Goal: Contribute content: Add original content to the website for others to see

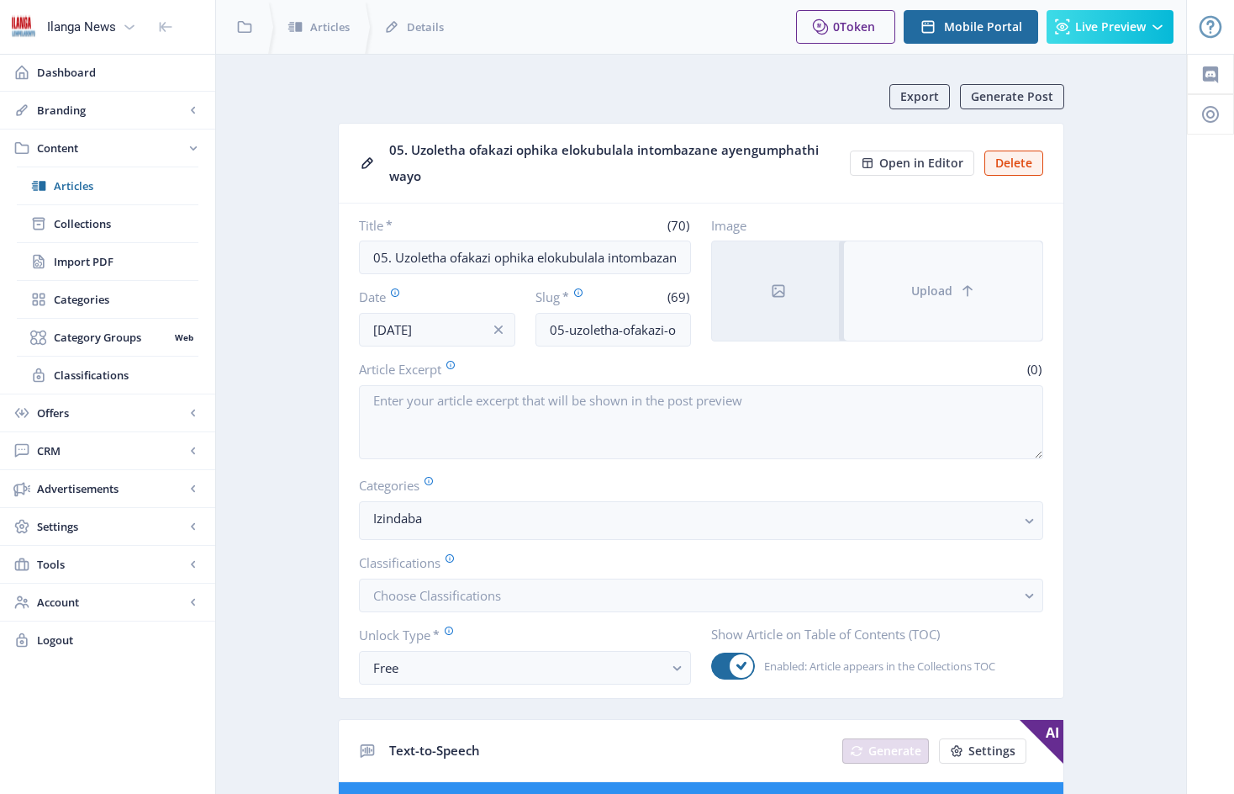
click at [885, 273] on button "Upload" at bounding box center [943, 290] width 198 height 99
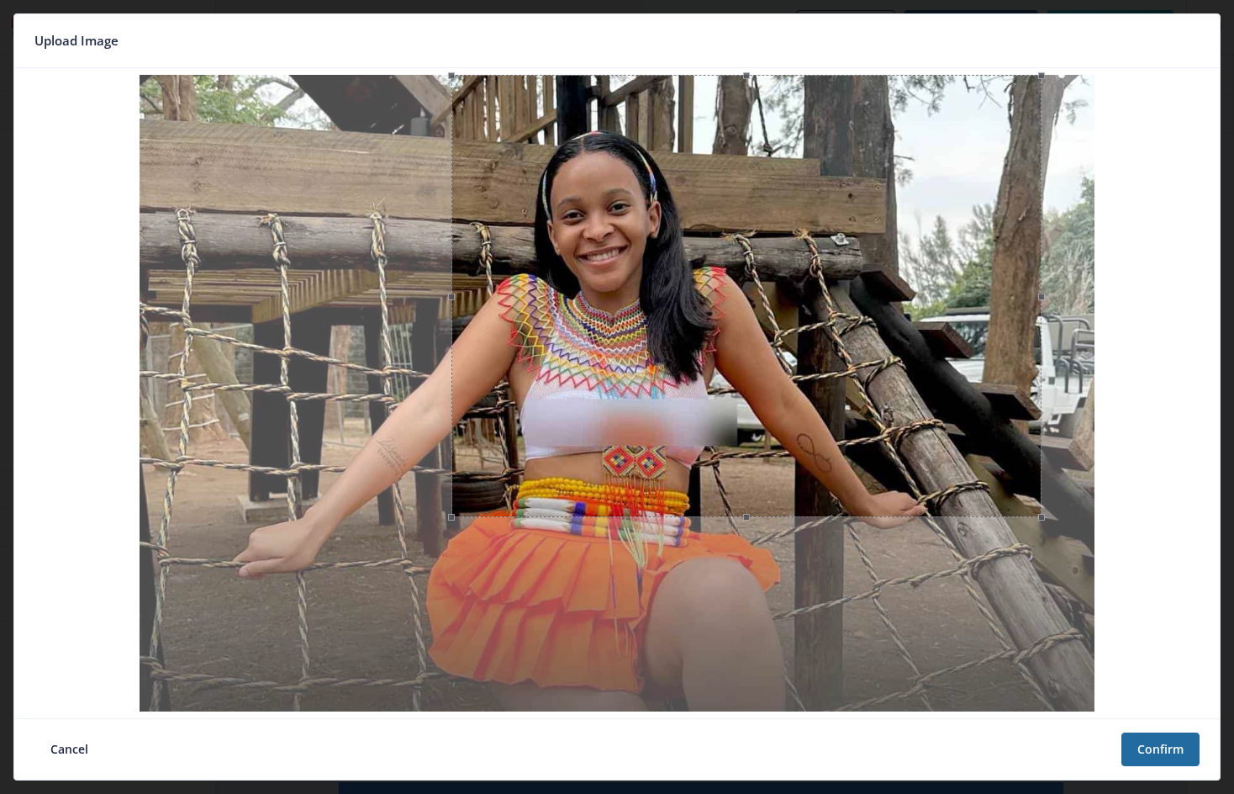
drag, startPoint x: 193, startPoint y: 399, endPoint x: 452, endPoint y: 366, distance: 261.2
click at [452, 366] on span at bounding box center [451, 296] width 19 height 424
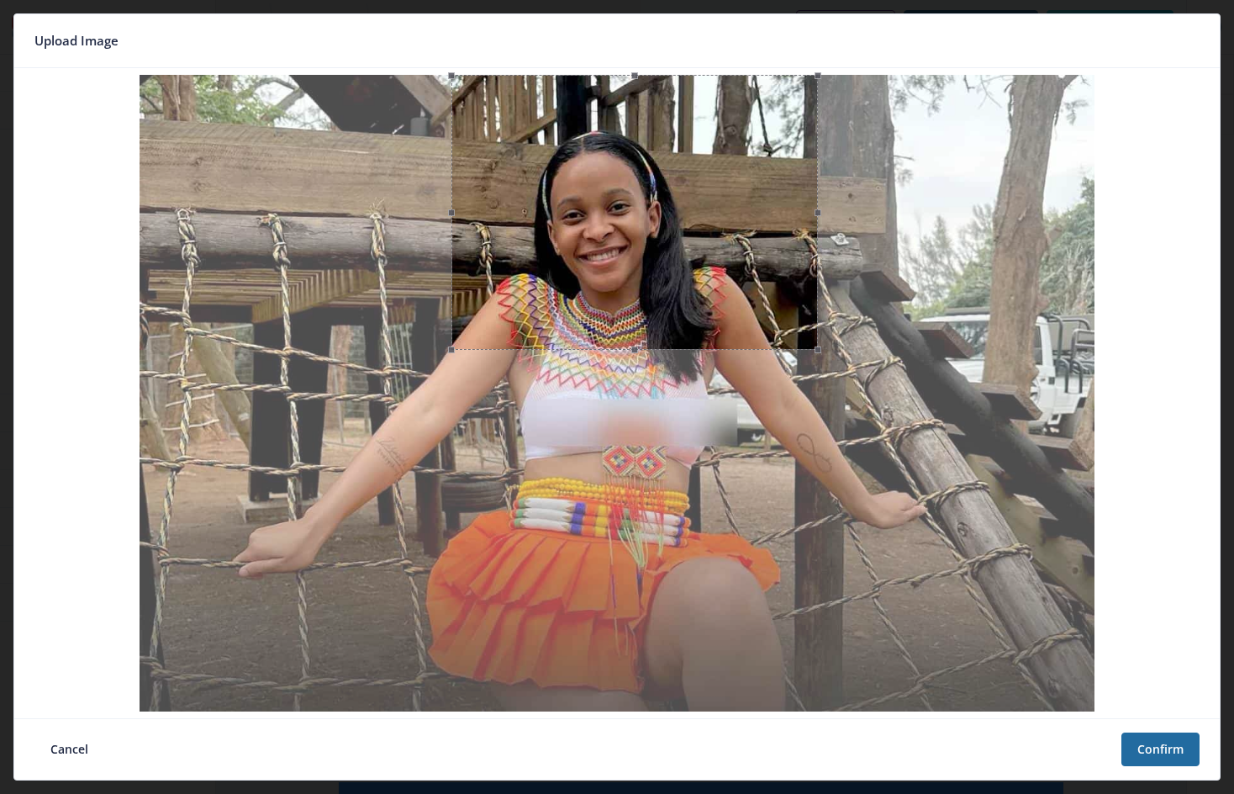
drag, startPoint x: 1045, startPoint y: 299, endPoint x: 769, endPoint y: 283, distance: 277.2
click at [821, 323] on span at bounding box center [818, 212] width 19 height 256
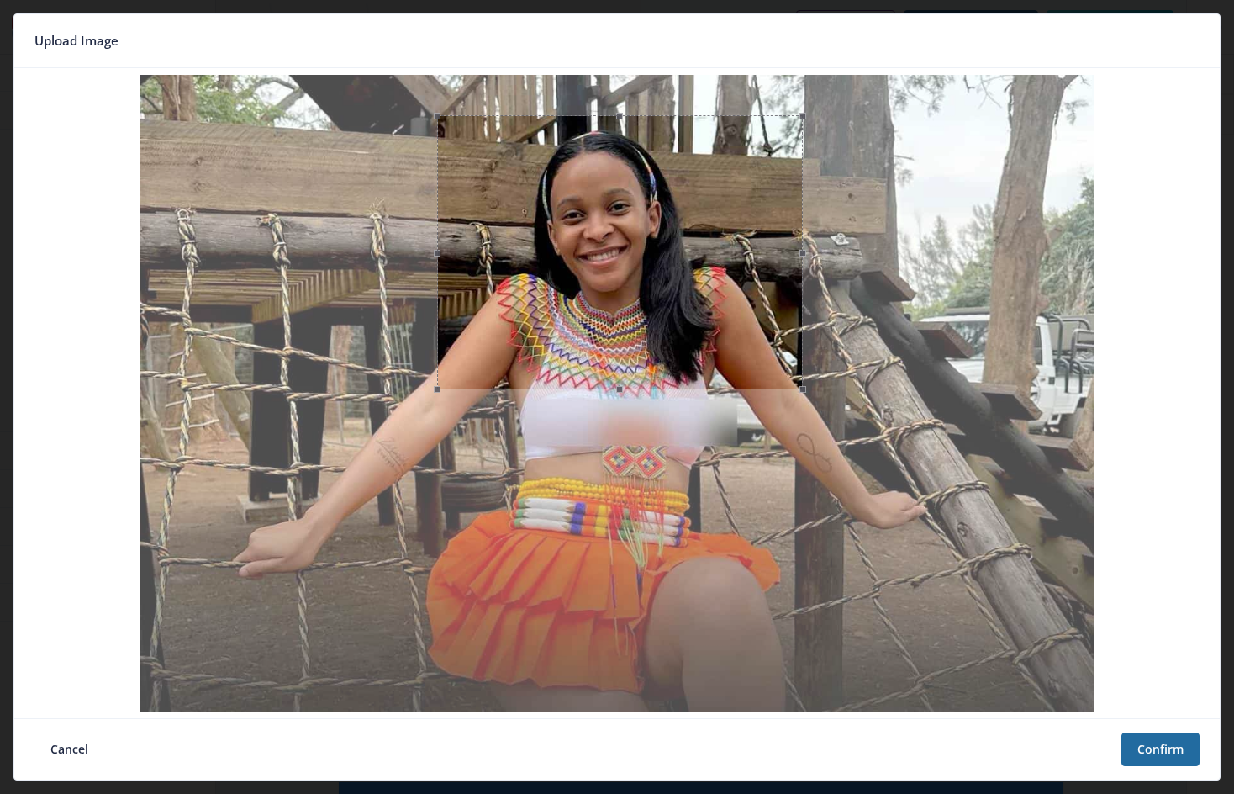
drag, startPoint x: 753, startPoint y: 245, endPoint x: 739, endPoint y: 285, distance: 42.8
click at [739, 285] on div at bounding box center [619, 252] width 365 height 274
click at [1162, 747] on button "Confirm" at bounding box center [1161, 749] width 78 height 34
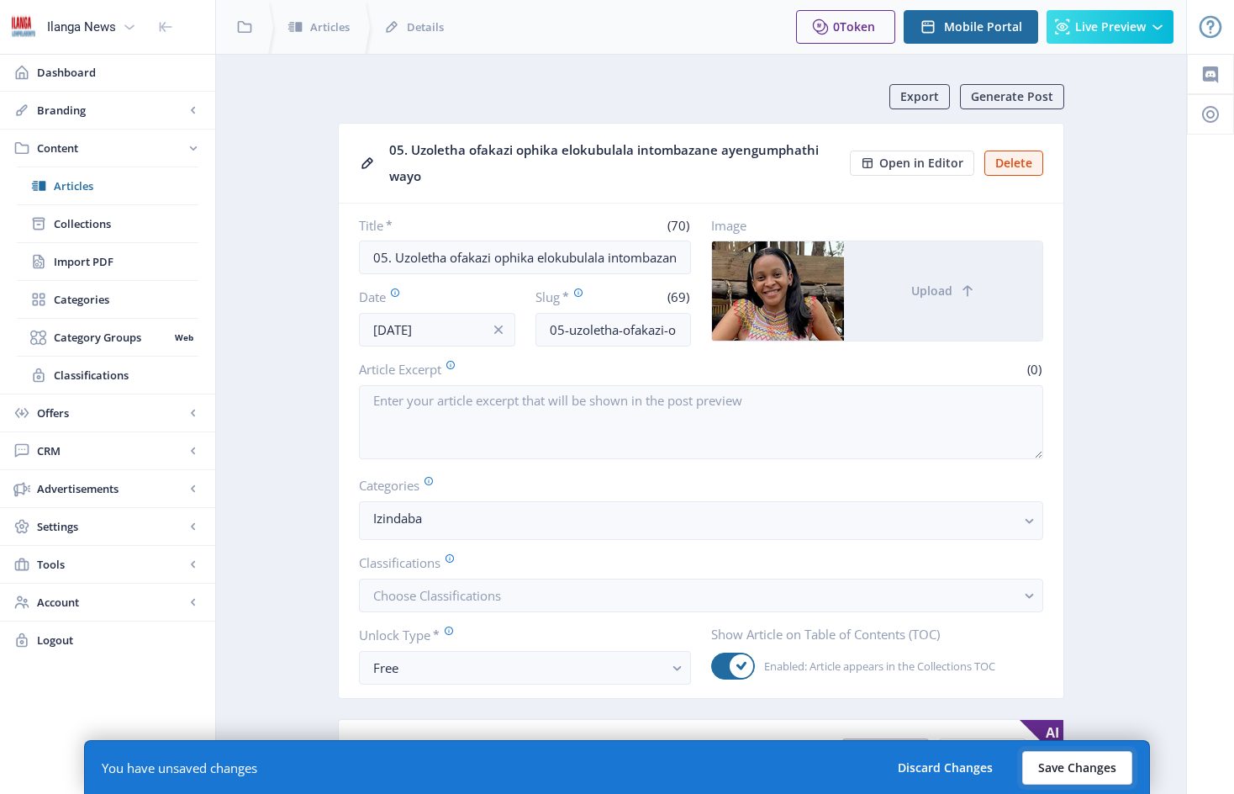
click at [1071, 769] on button "Save Changes" at bounding box center [1078, 768] width 110 height 34
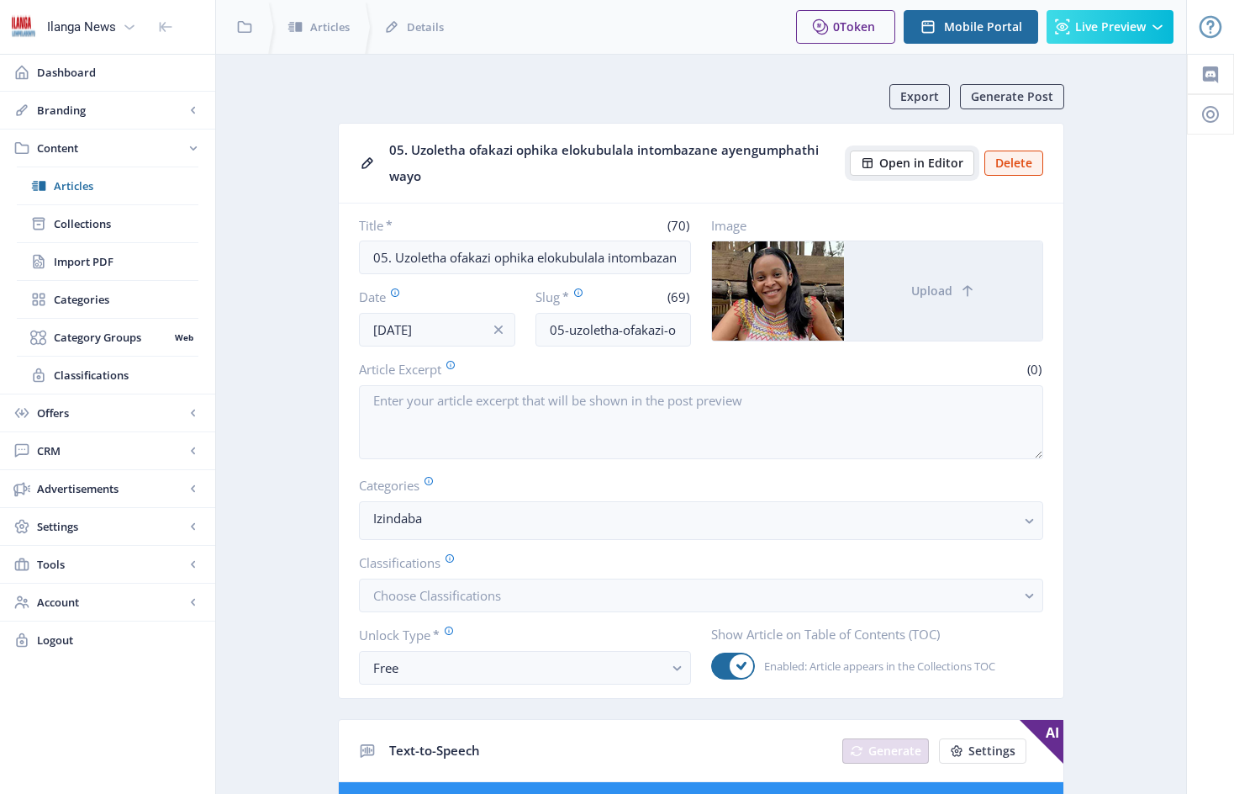
click at [934, 161] on span "Open in Editor" at bounding box center [922, 162] width 84 height 13
click at [85, 190] on span "Articles" at bounding box center [126, 185] width 145 height 17
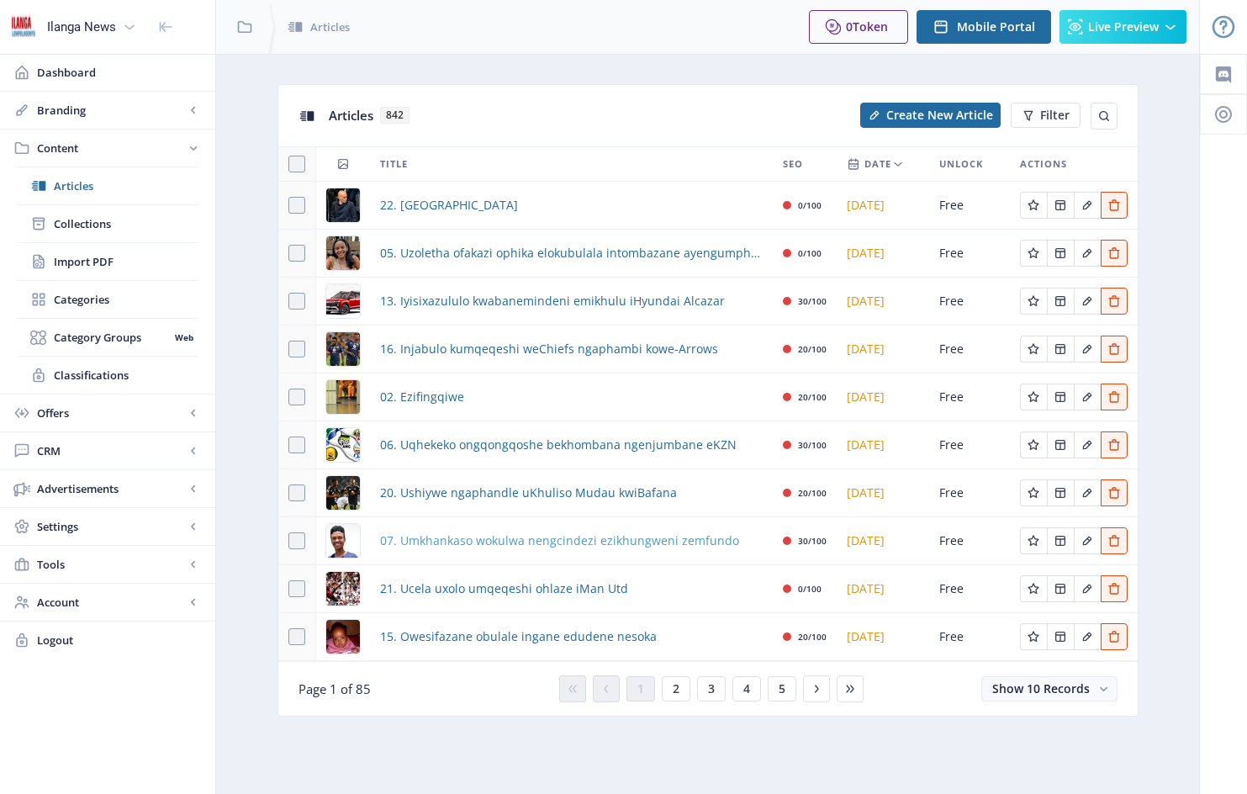
click at [513, 549] on span "07. Umkhankaso wokulwa nengcindezi ezikhungweni zemfundo" at bounding box center [559, 541] width 359 height 20
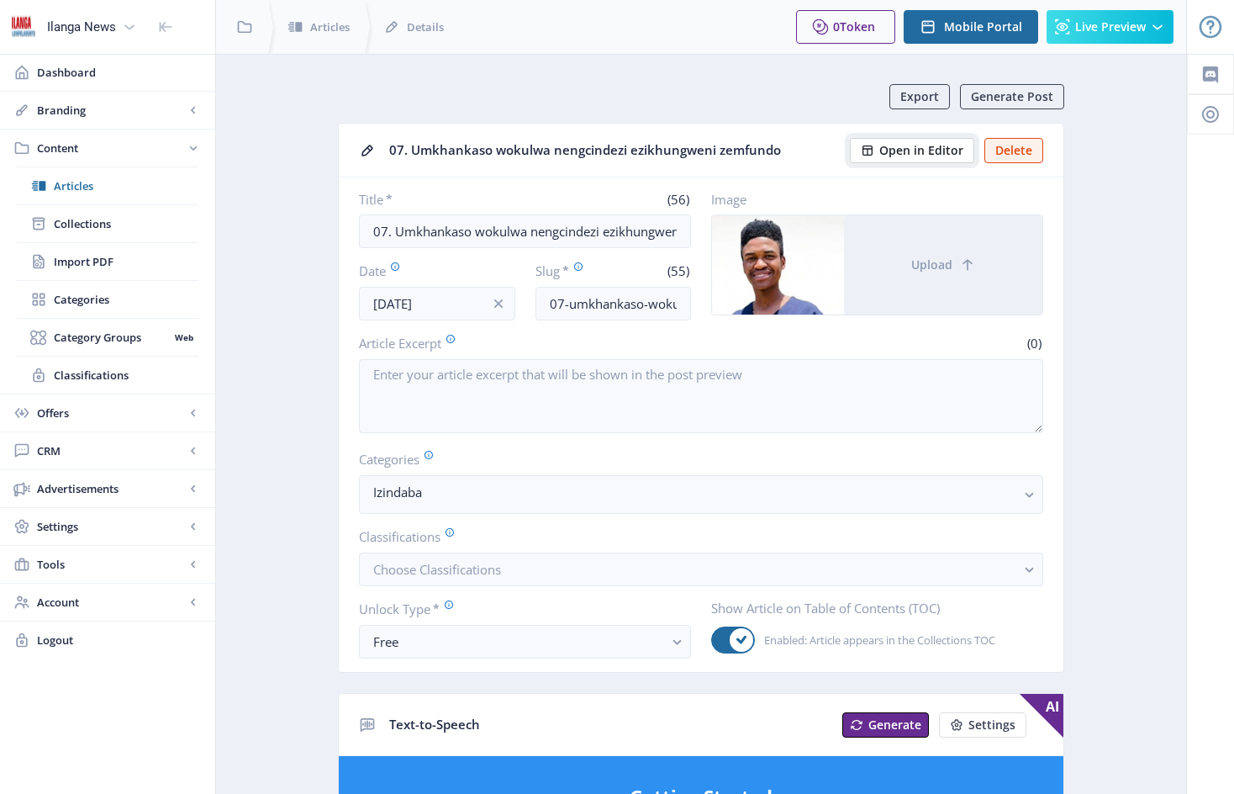
click at [930, 150] on span "Open in Editor" at bounding box center [922, 150] width 84 height 13
click at [78, 187] on span "Articles" at bounding box center [126, 185] width 145 height 17
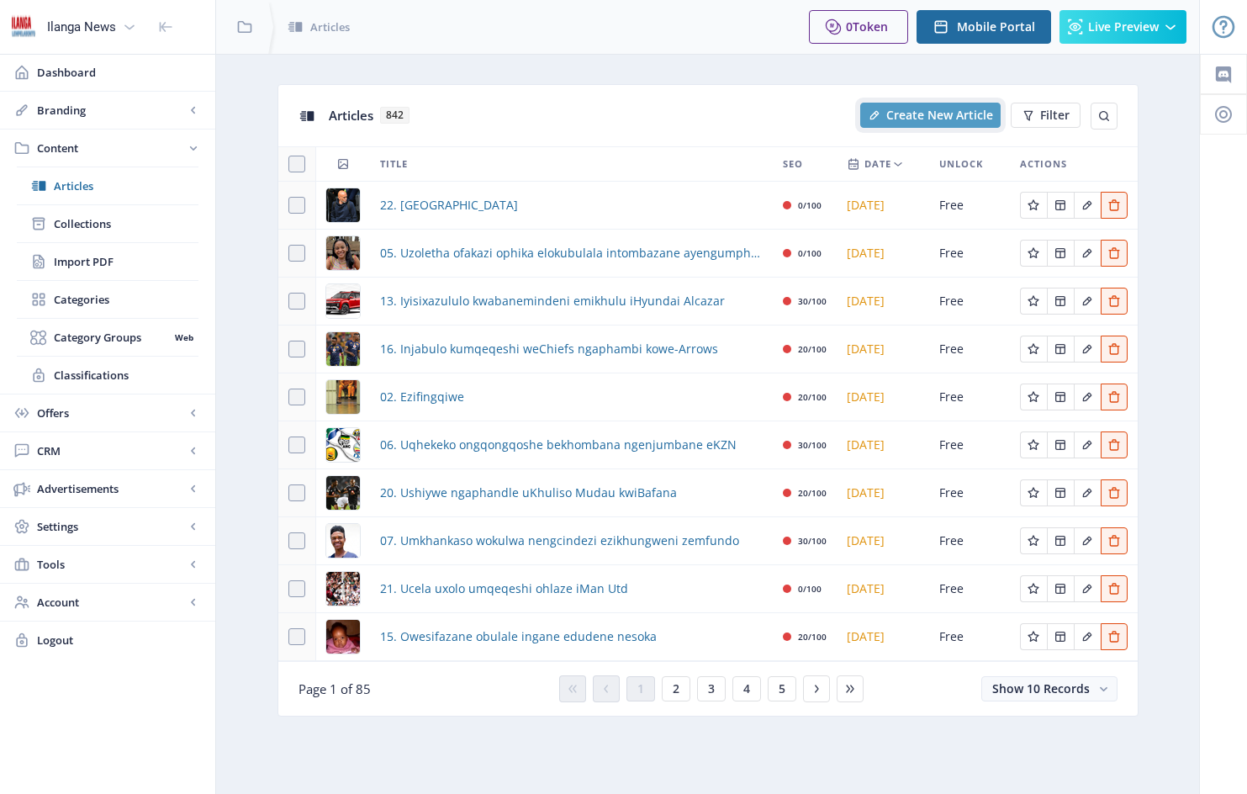
click at [955, 119] on span "Create New Article" at bounding box center [939, 114] width 107 height 13
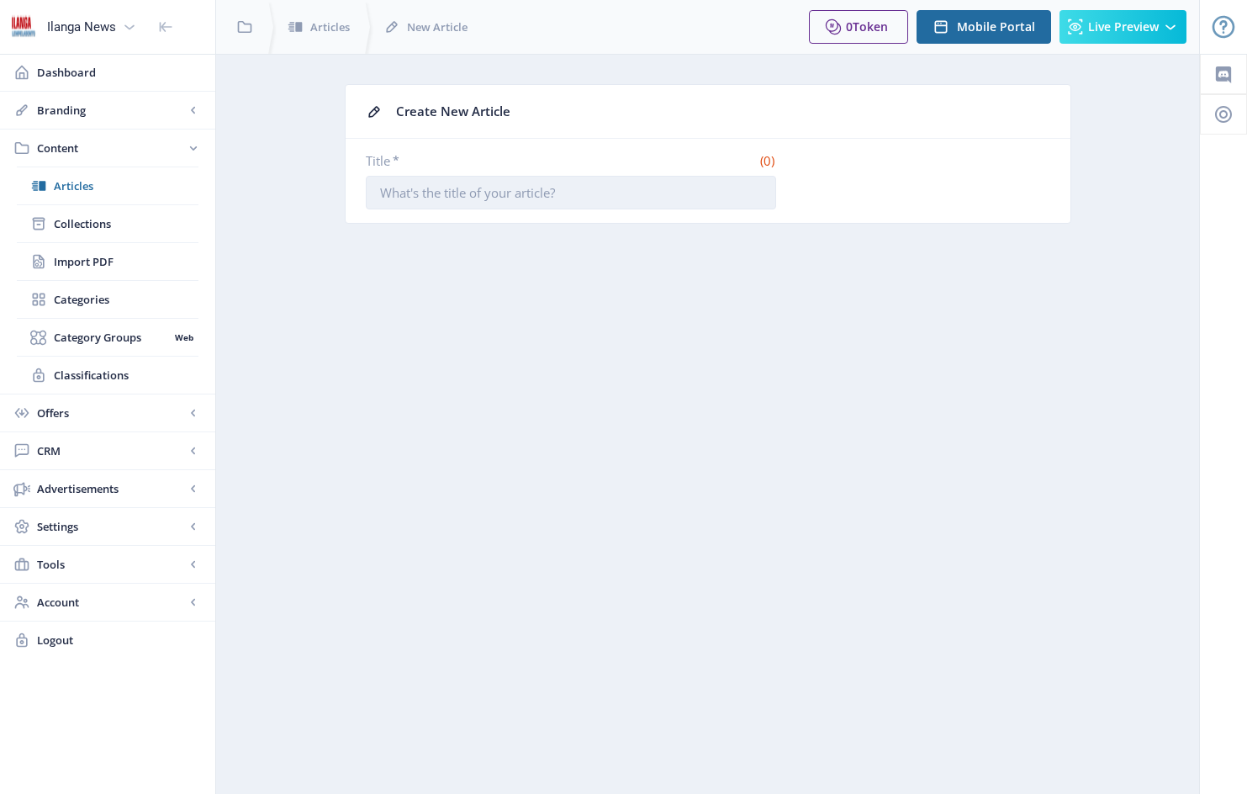
click at [394, 195] on input "Title *" at bounding box center [571, 193] width 410 height 34
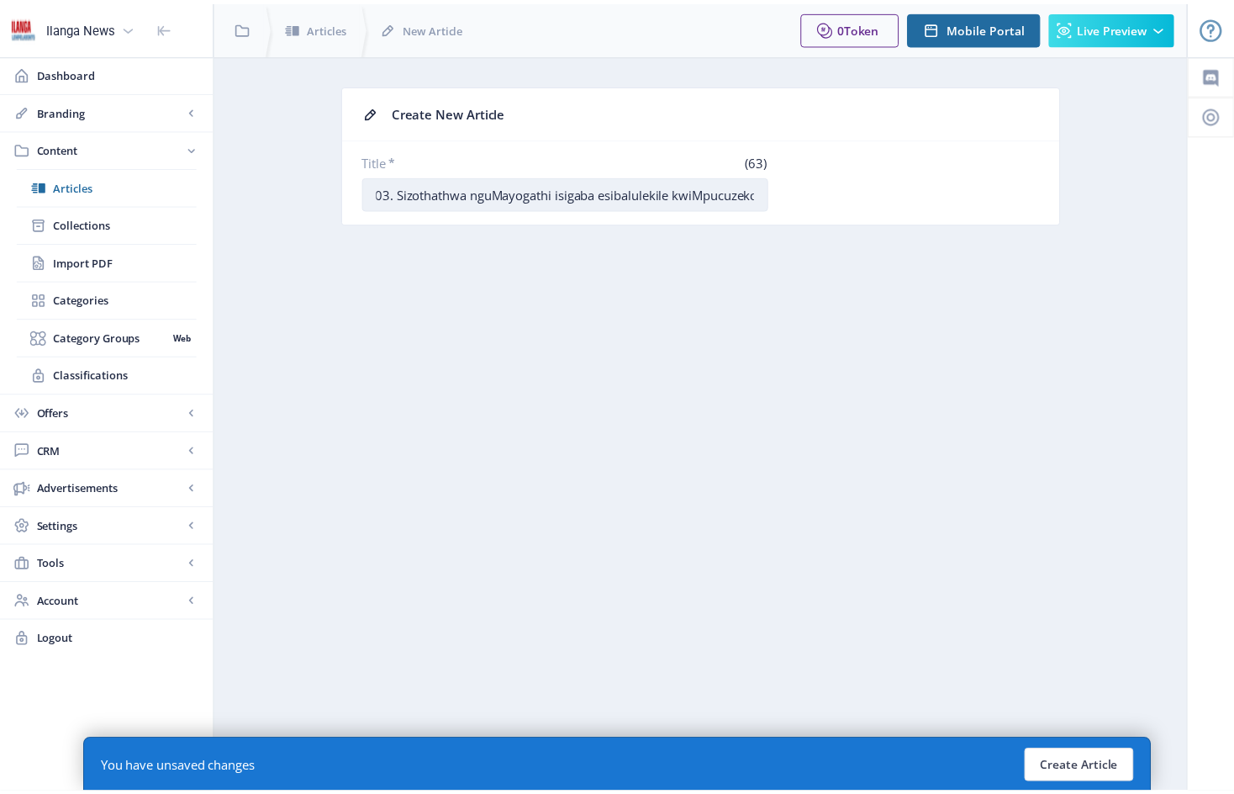
scroll to position [0, 8]
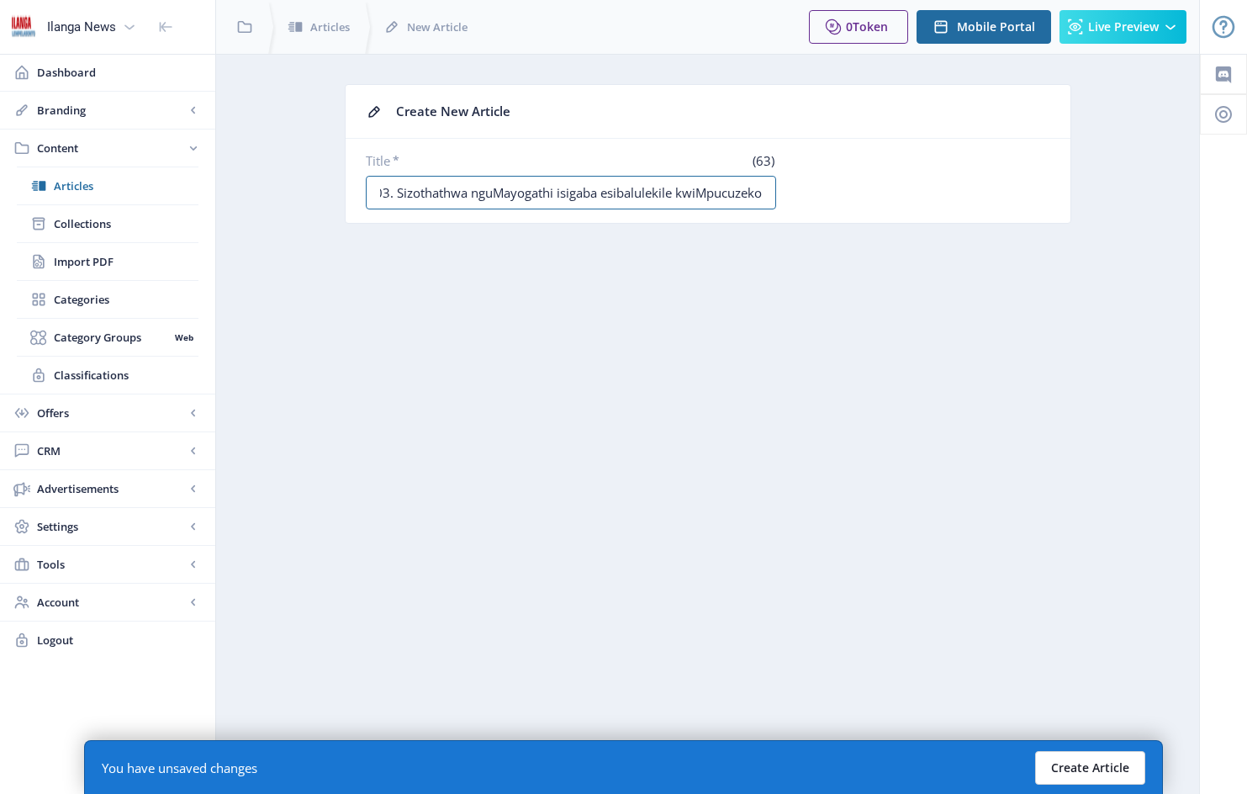
type input "03. Sizothathwa nguMayogathi isigaba esibalulekile kwiMpucuzeko"
click at [1088, 772] on button "Create Article" at bounding box center [1090, 768] width 110 height 34
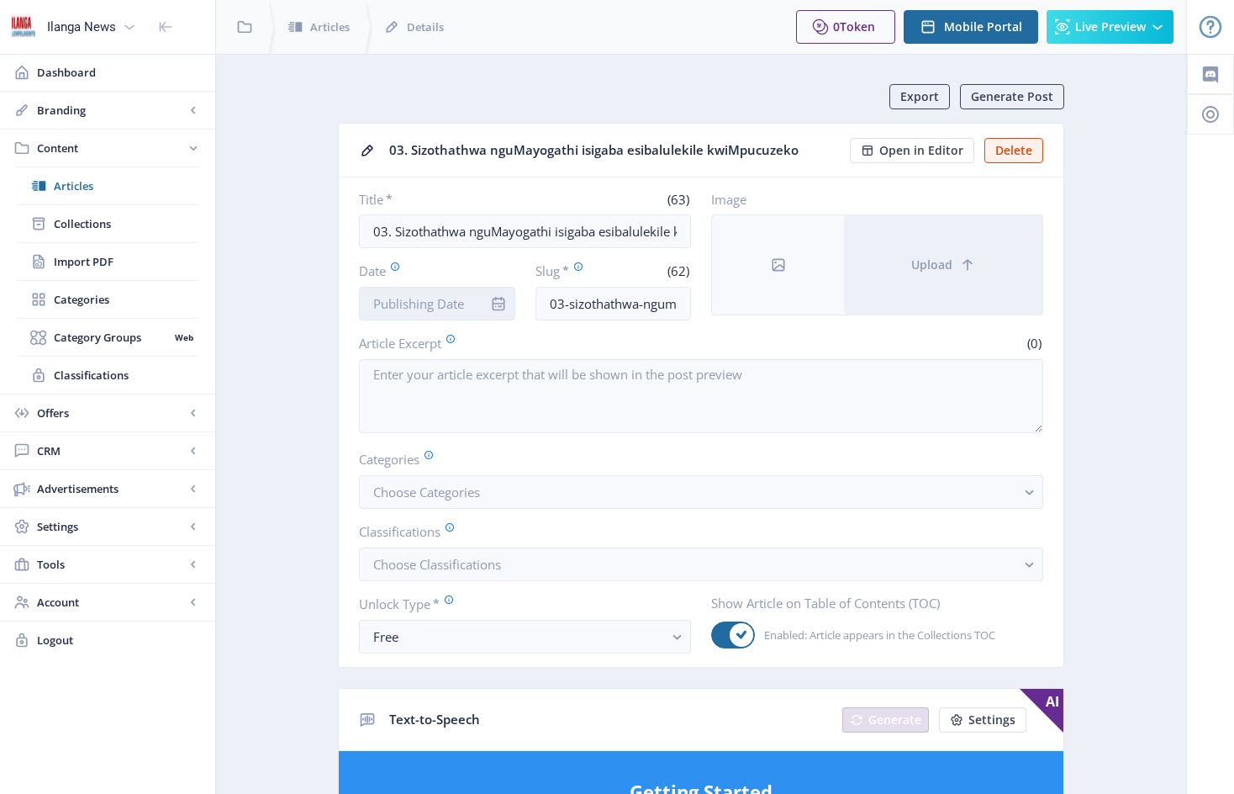
click at [472, 296] on input "Date" at bounding box center [437, 304] width 156 height 34
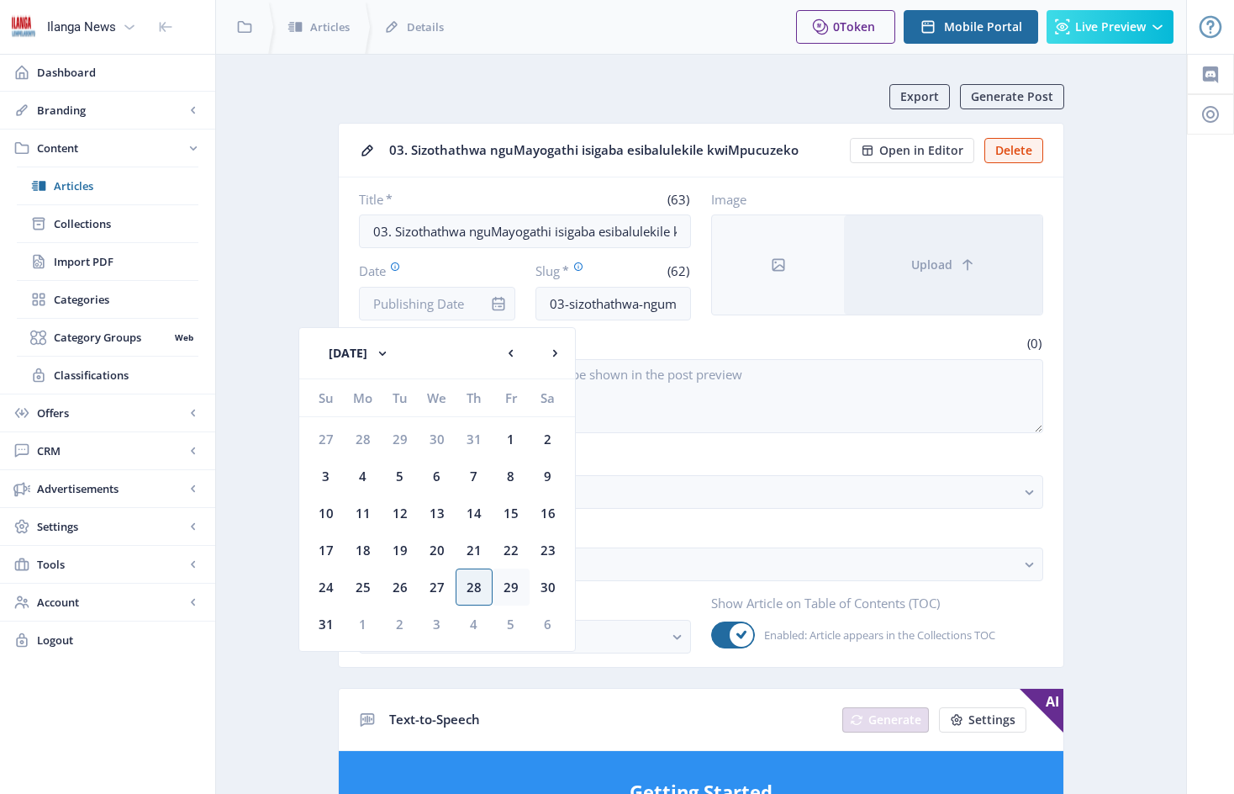
click at [515, 589] on div "29" at bounding box center [511, 586] width 37 height 37
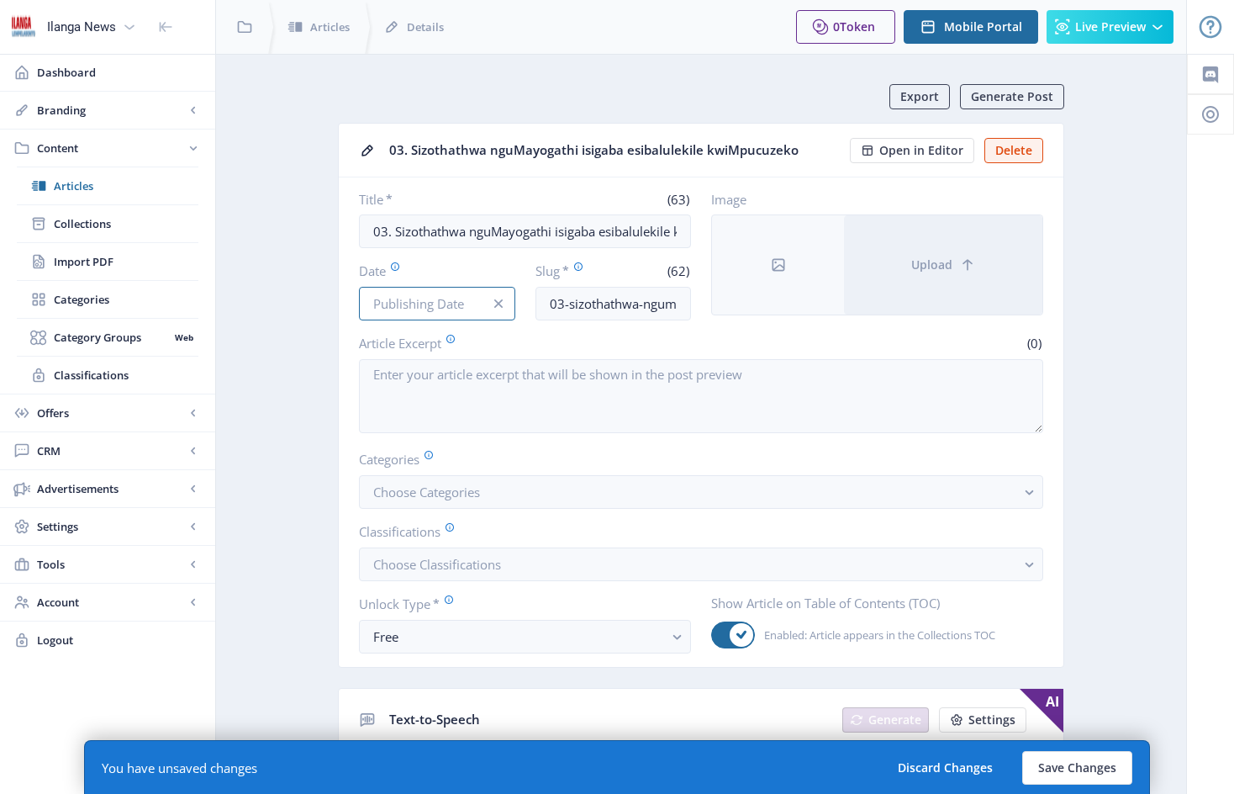
type input "[DATE]"
click at [514, 496] on button "Choose Categories" at bounding box center [701, 492] width 685 height 34
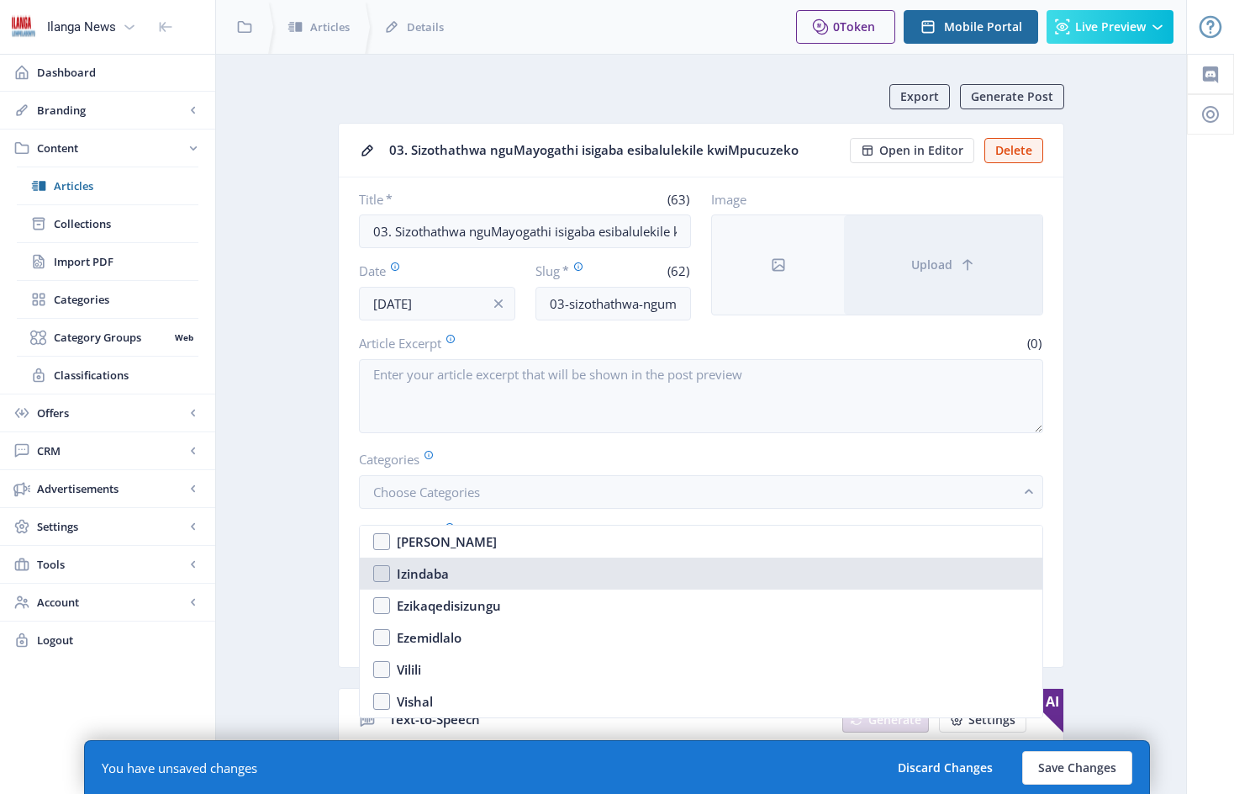
click at [383, 571] on nb-option "Izindaba" at bounding box center [701, 574] width 683 height 32
checkbox input "true"
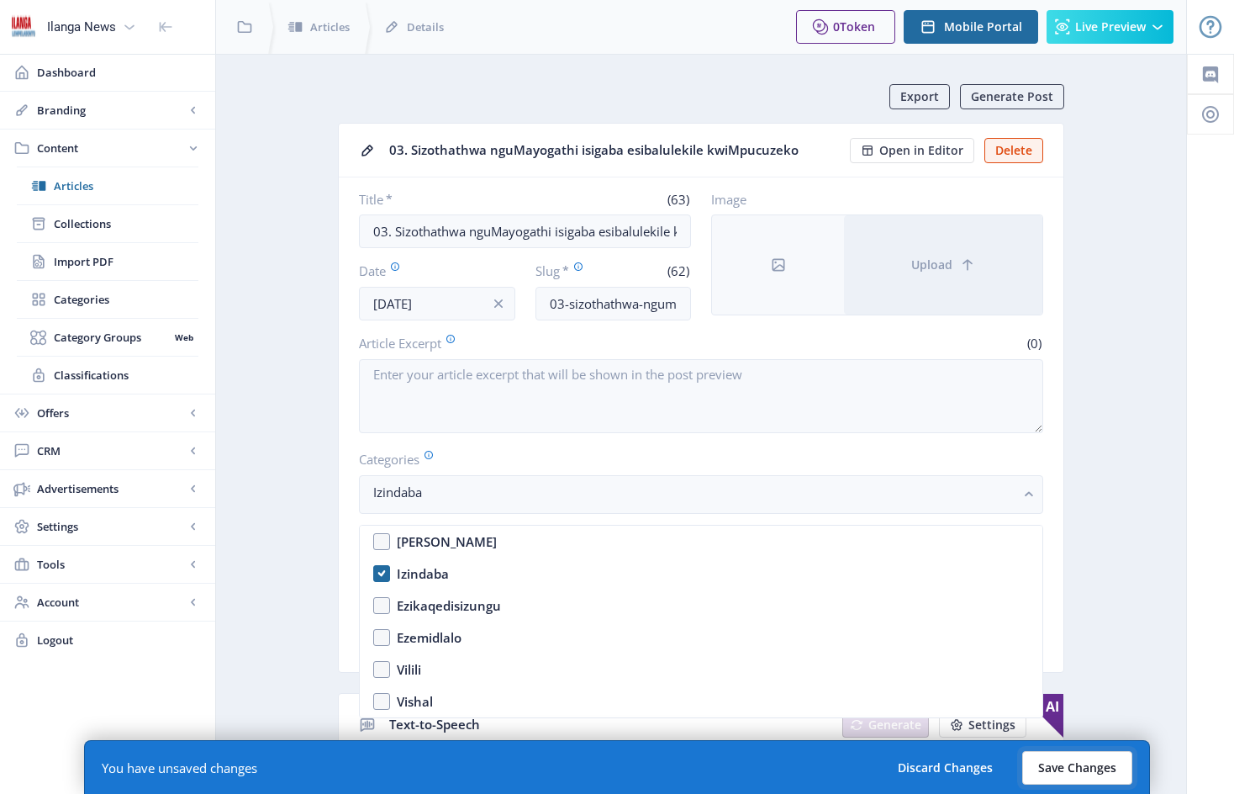
click at [1078, 763] on button "Save Changes" at bounding box center [1078, 768] width 110 height 34
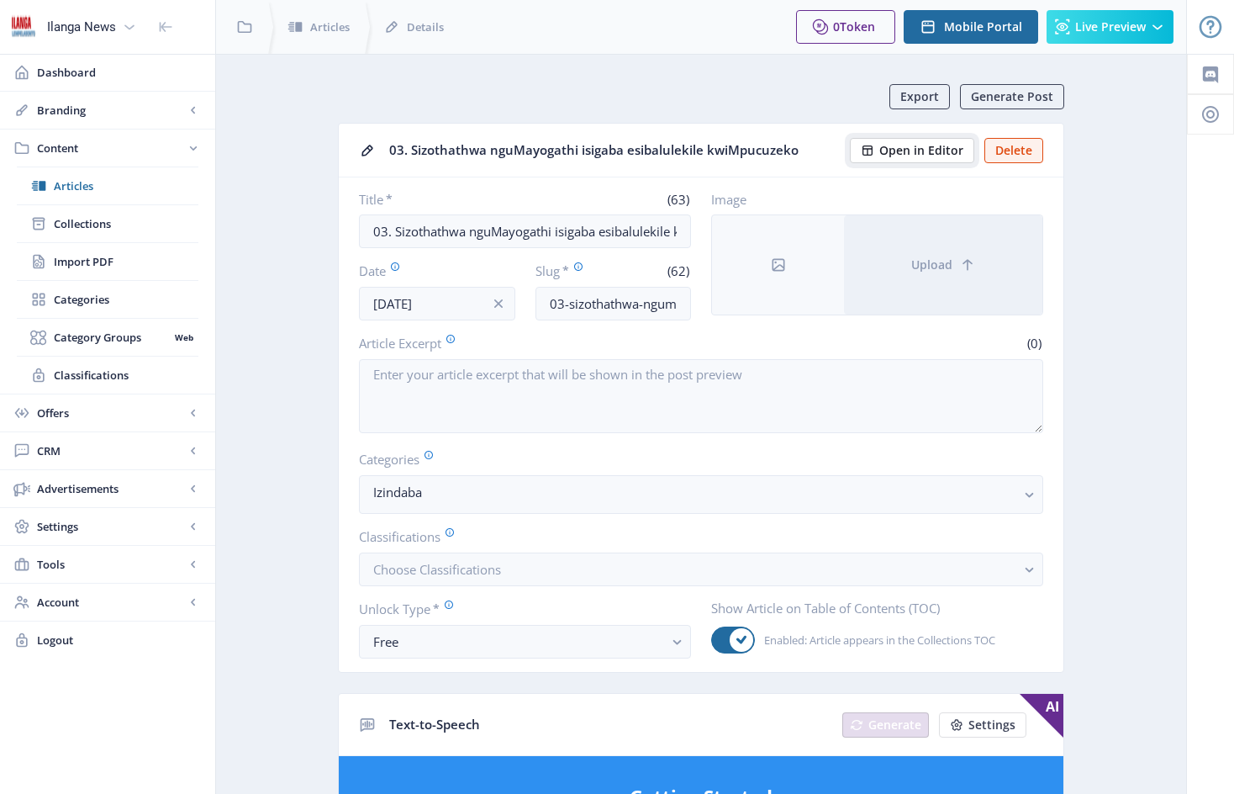
click at [933, 148] on span "Open in Editor" at bounding box center [922, 150] width 84 height 13
